Goal: Information Seeking & Learning: Learn about a topic

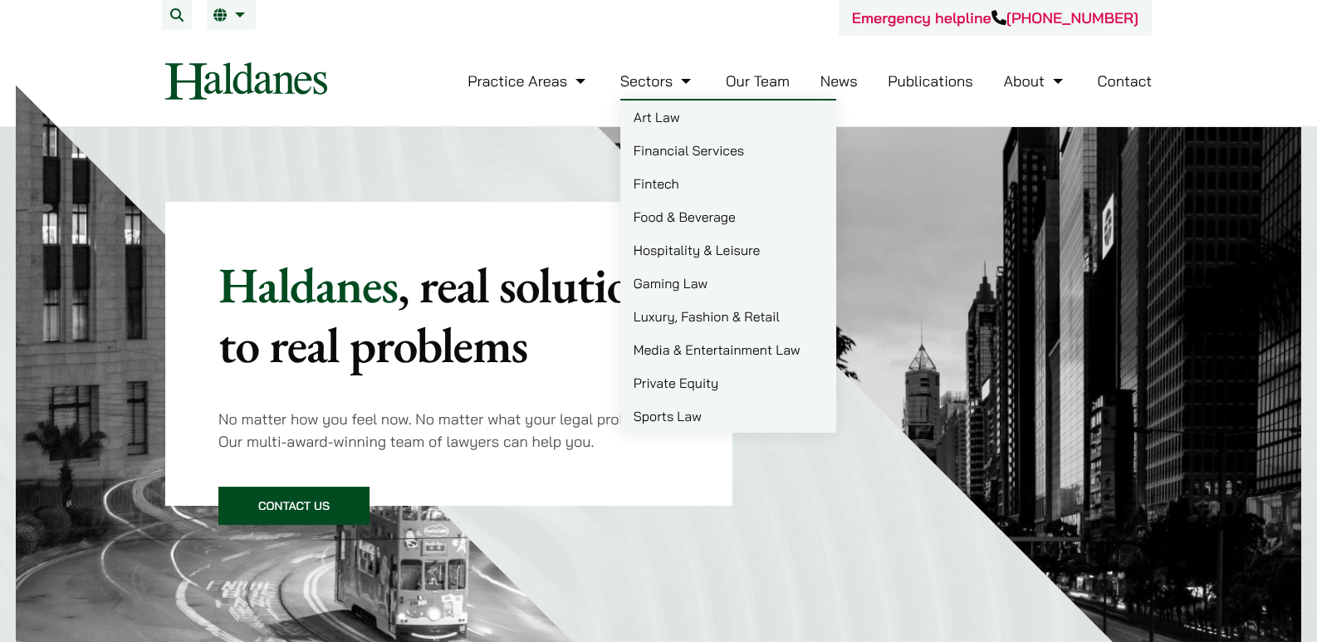
click at [765, 81] on link "Our Team" at bounding box center [758, 80] width 64 height 19
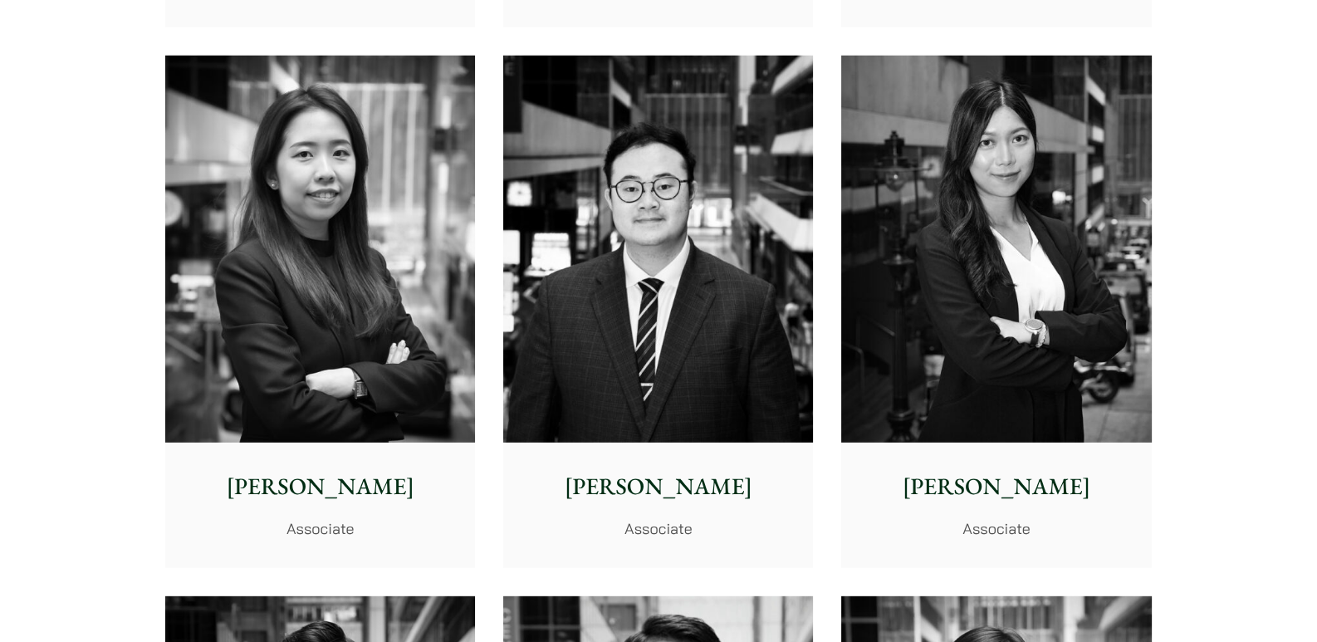
scroll to position [5977, 0]
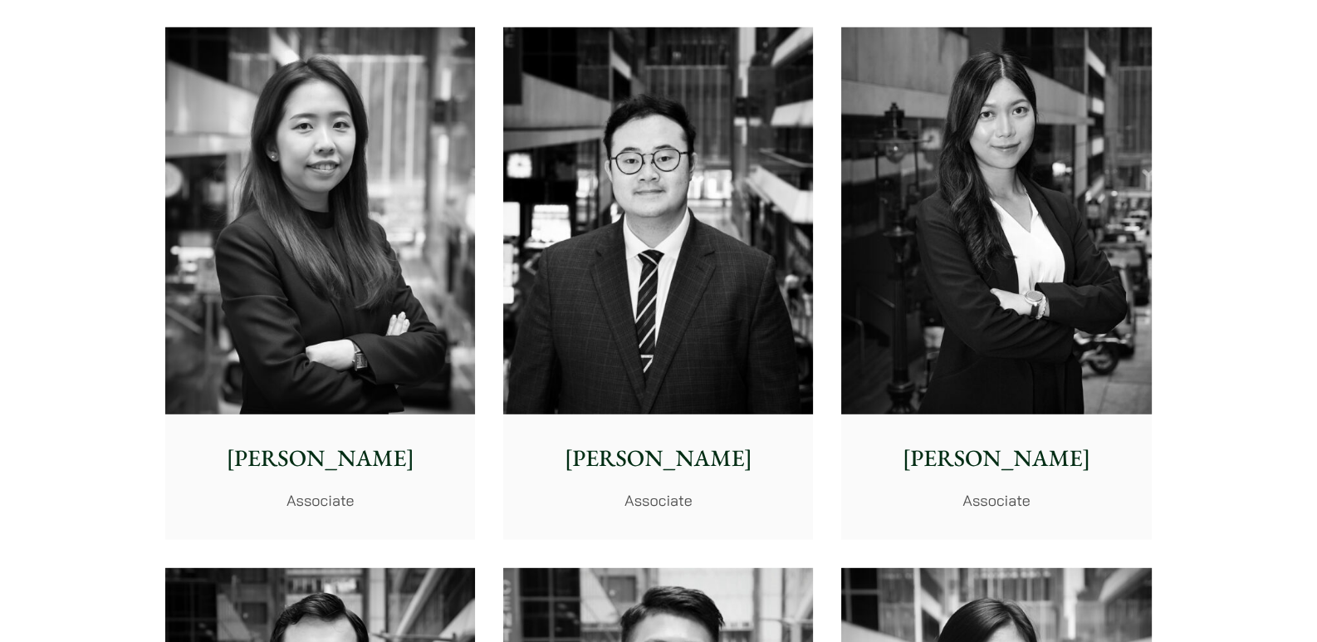
click at [666, 342] on img at bounding box center [658, 221] width 310 height 388
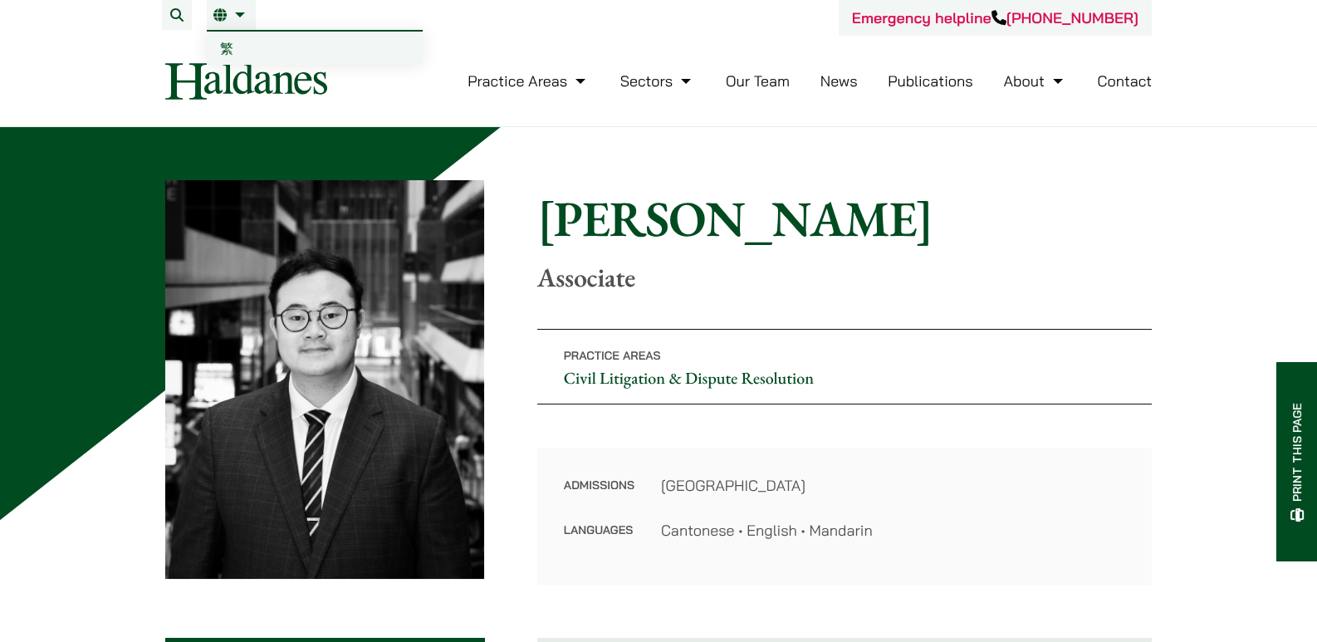
click at [224, 36] on link "繁" at bounding box center [315, 48] width 216 height 33
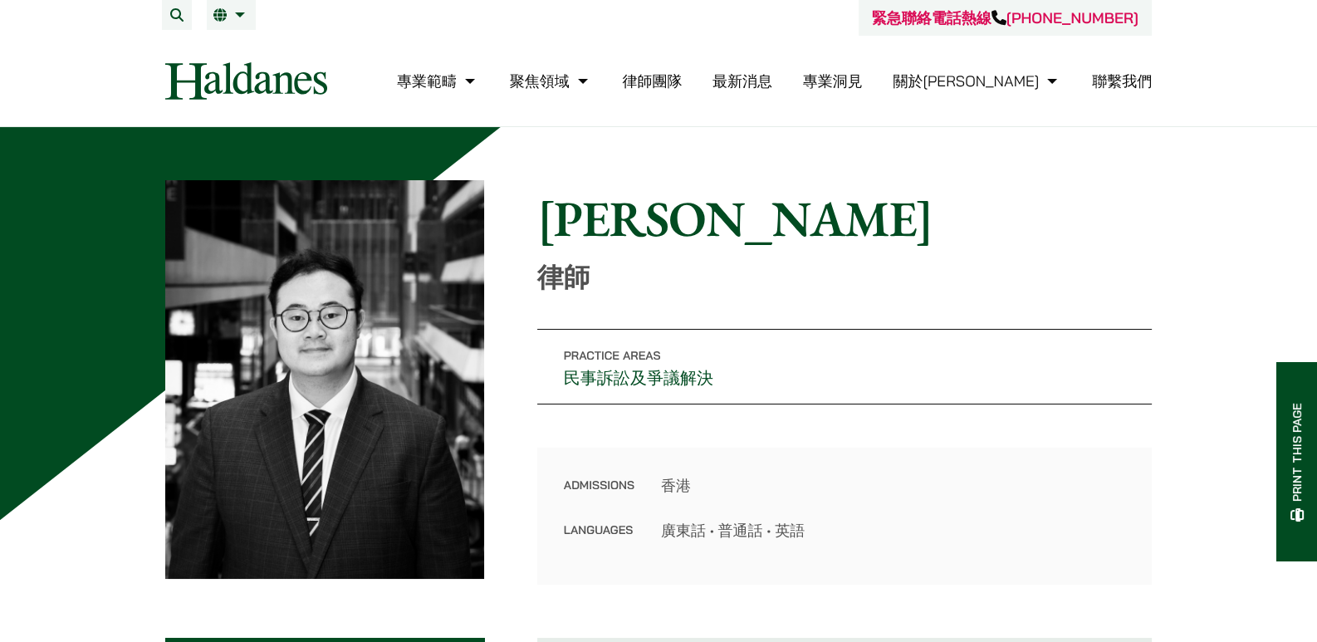
drag, startPoint x: 627, startPoint y: 227, endPoint x: 615, endPoint y: 227, distance: 11.6
click at [615, 227] on h1 "[PERSON_NAME]" at bounding box center [844, 218] width 614 height 60
drag, startPoint x: 685, startPoint y: 227, endPoint x: 607, endPoint y: 227, distance: 78.0
click at [607, 227] on h1 "黃逸俊" at bounding box center [844, 218] width 614 height 60
click at [660, 225] on h1 "黃逸俊" at bounding box center [844, 218] width 614 height 60
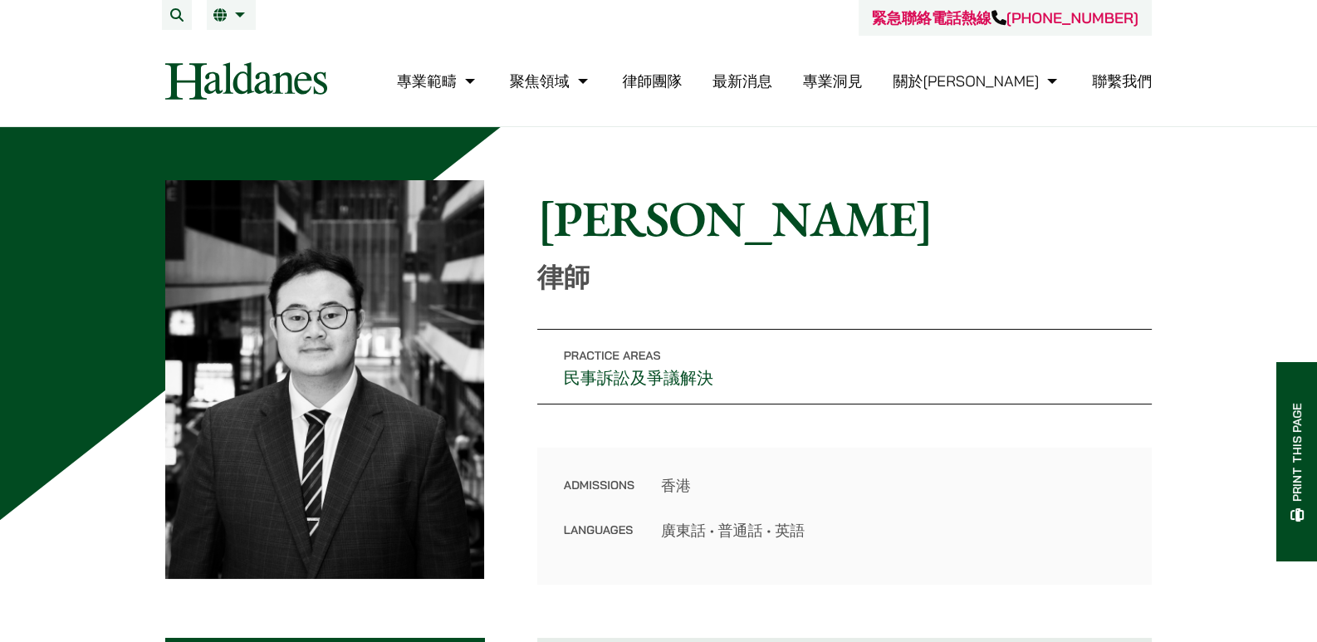
drag, startPoint x: 361, startPoint y: 119, endPoint x: 325, endPoint y: -4, distance: 128.2
drag, startPoint x: 325, startPoint y: -4, endPoint x: 276, endPoint y: 42, distance: 67.5
click at [276, 42] on nav "專業範疇 反壟斷和競爭法 民事訴訟及爭議解決 公司及商業業務 刑事辯護 欺詐、資產追踪和追討 知識產權 婚姻及家事法 傳媒、娛樂及體育事務 私人客戶 物業及物…" at bounding box center [658, 81] width 986 height 90
click at [231, 23] on li "繁 EN" at bounding box center [231, 15] width 49 height 30
click at [234, 51] on span "EN" at bounding box center [228, 48] width 17 height 17
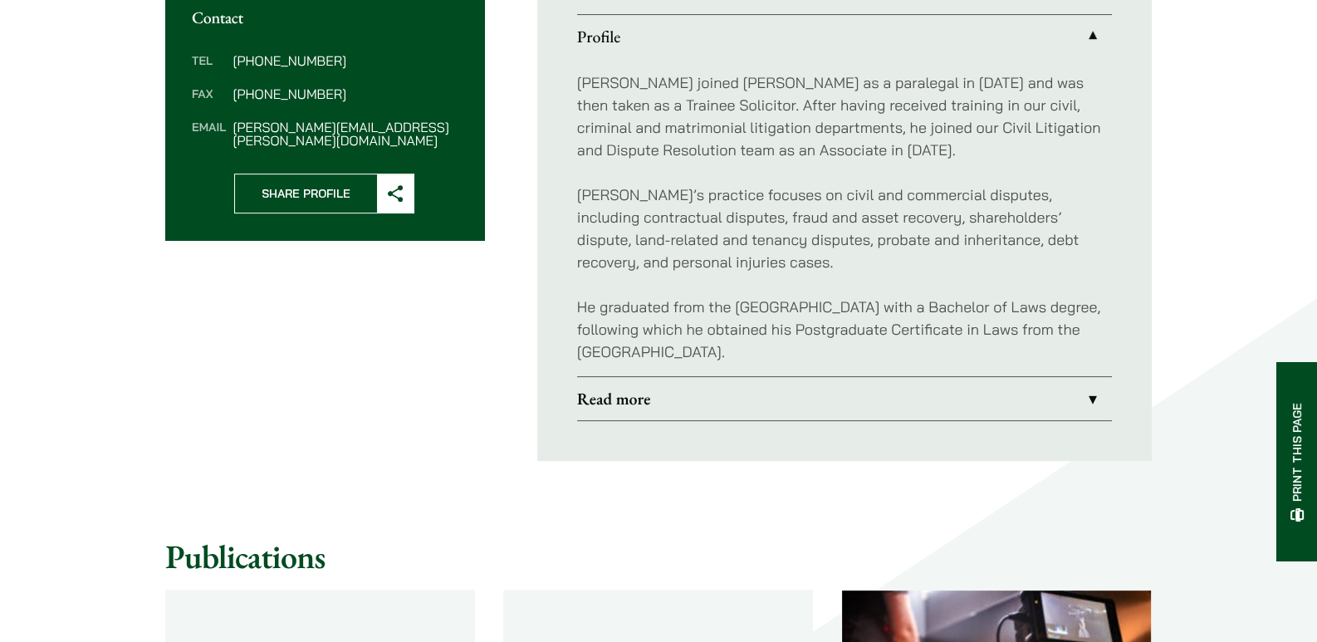
scroll to position [663, 0]
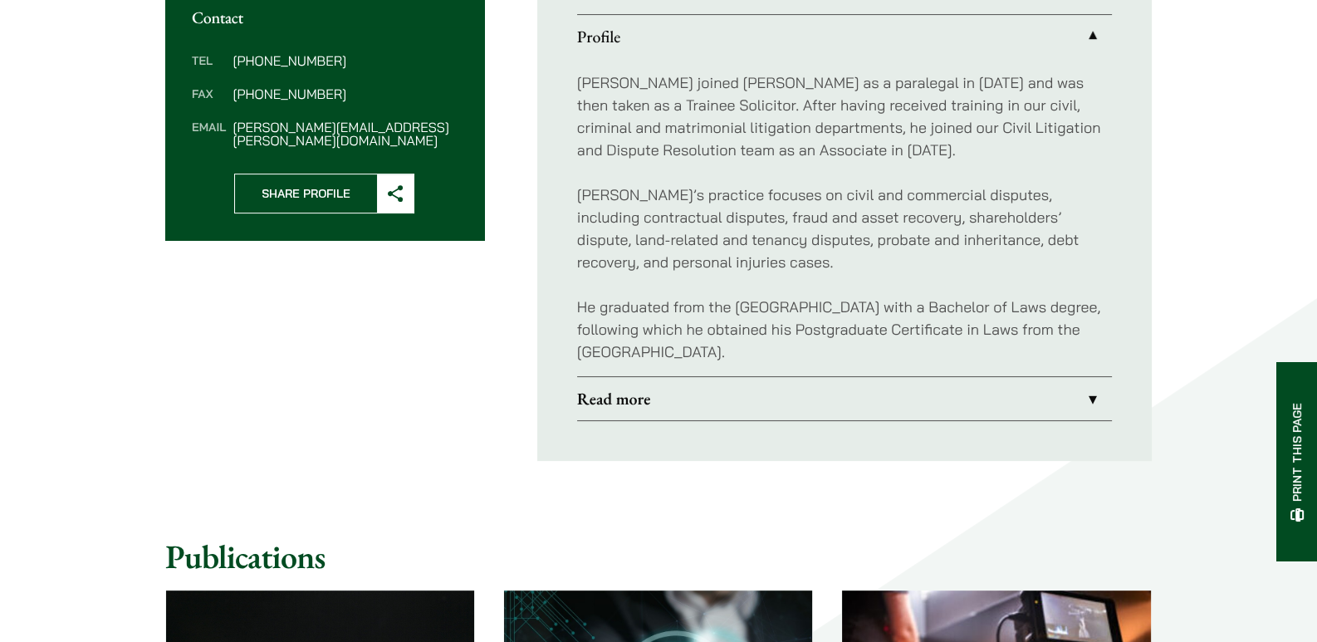
click at [714, 401] on link "Read more" at bounding box center [844, 398] width 535 height 43
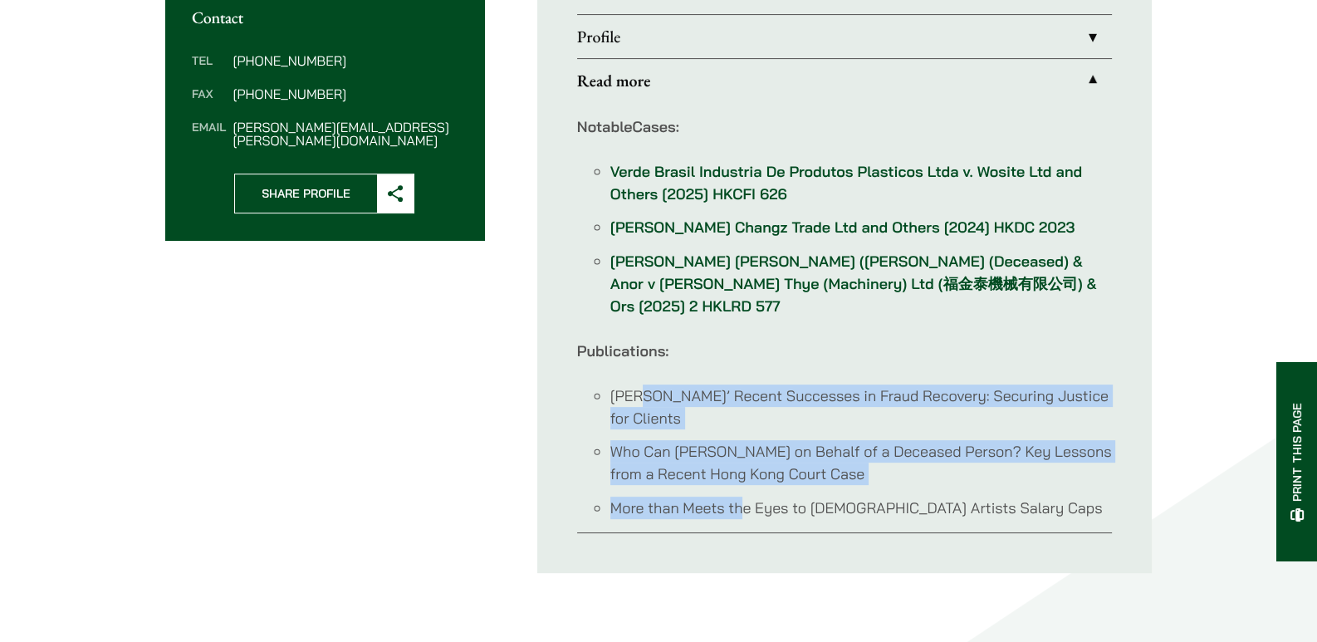
drag, startPoint x: 644, startPoint y: 360, endPoint x: 760, endPoint y: 479, distance: 166.1
click at [744, 475] on ul "[PERSON_NAME]’ Recent Successes in Fraud Recovery: Securing Justice for Clients…" at bounding box center [844, 451] width 535 height 134
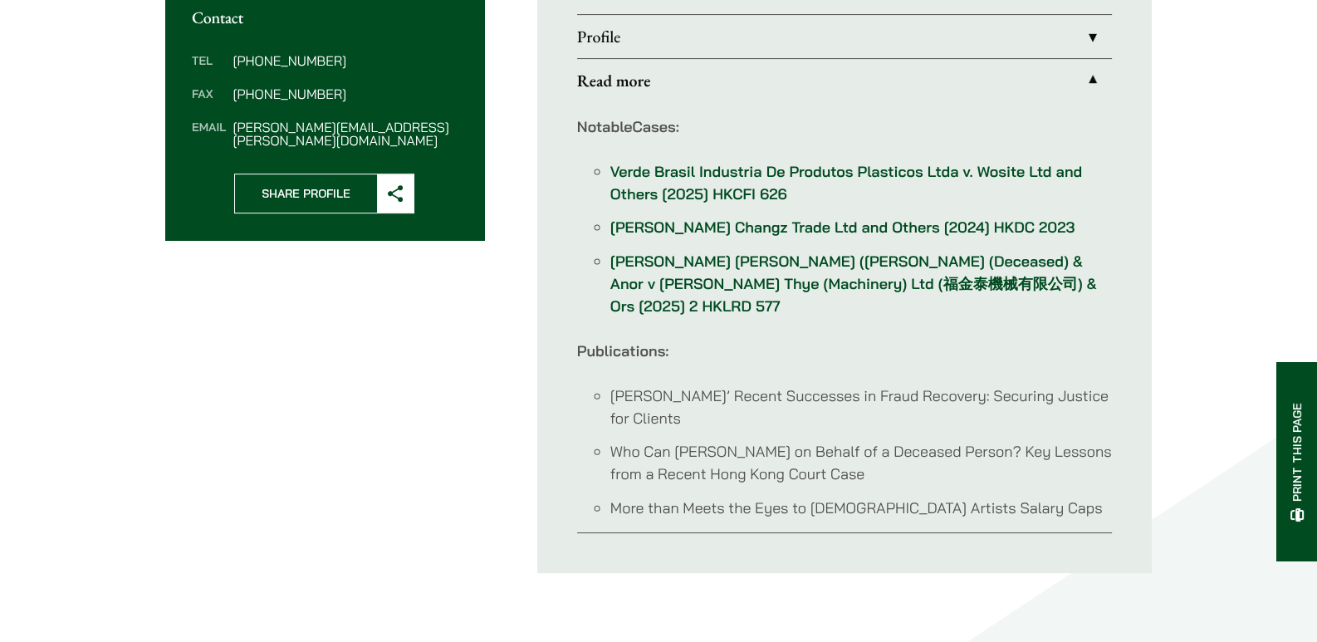
click at [785, 496] on li "More than Meets the Eyes to [DEMOGRAPHIC_DATA] Artists Salary Caps" at bounding box center [860, 507] width 501 height 22
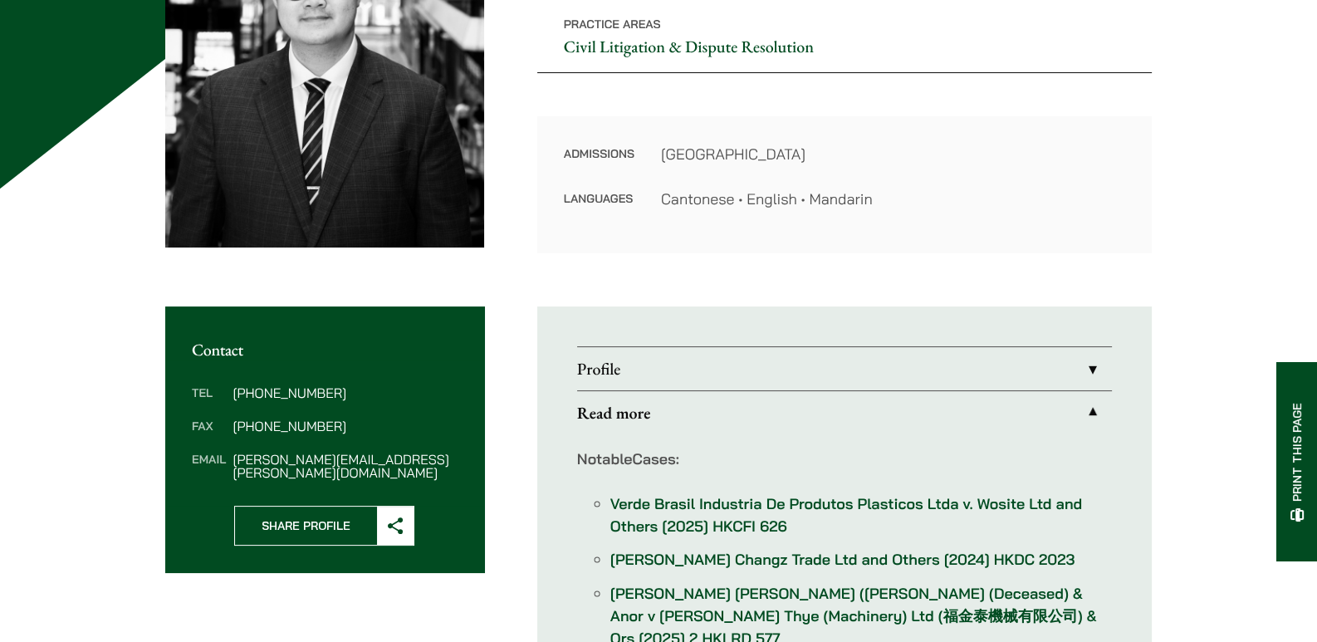
scroll to position [331, 0]
click at [629, 384] on link "Profile" at bounding box center [844, 368] width 535 height 43
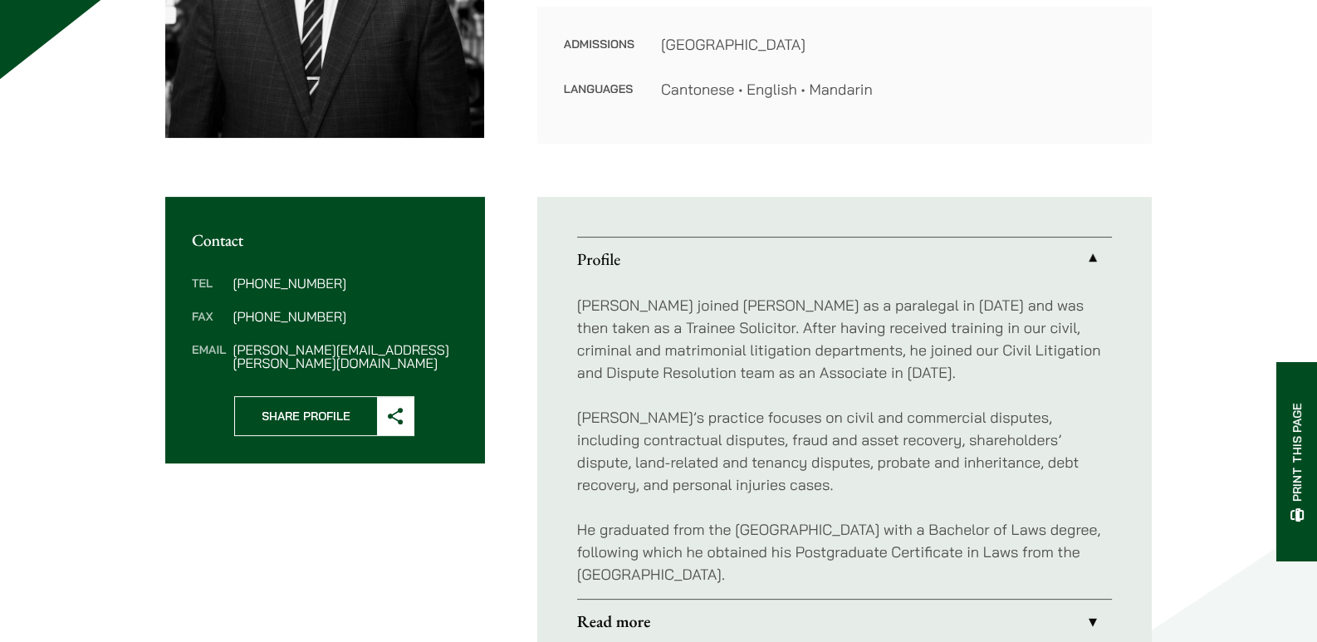
scroll to position [442, 0]
